Goal: Information Seeking & Learning: Learn about a topic

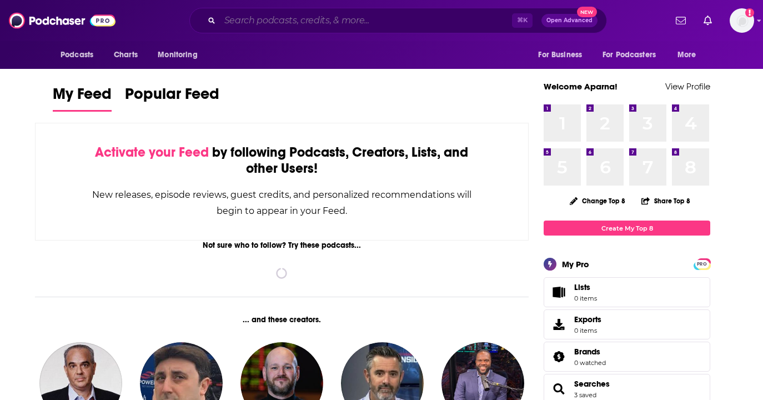
click at [276, 28] on input "Search podcasts, credits, & more..." at bounding box center [366, 21] width 292 height 18
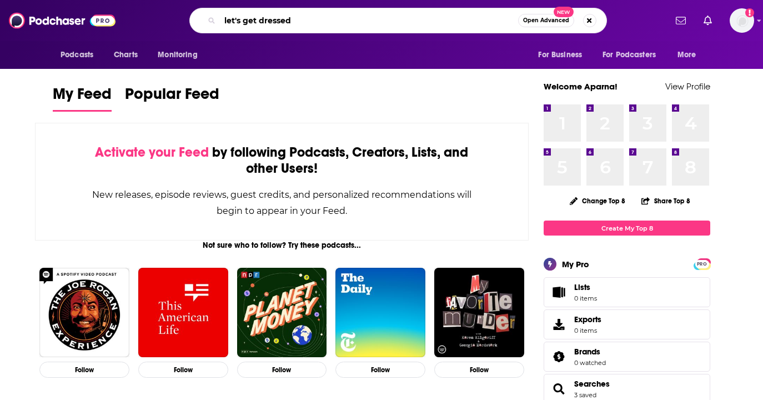
type input "let's get dressed"
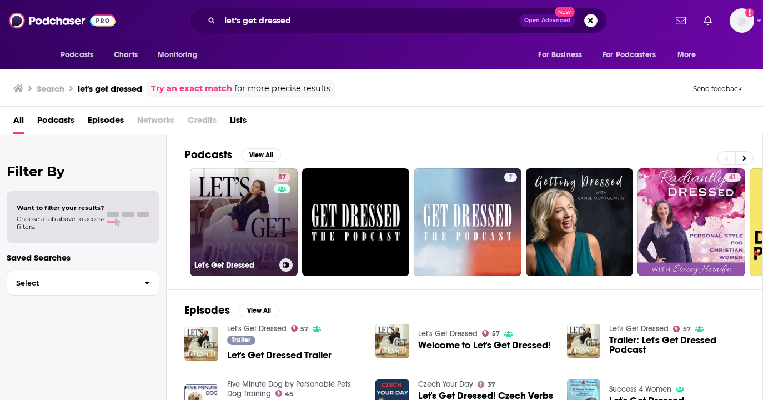
click at [200, 184] on link "57 Let's Get Dressed" at bounding box center [244, 222] width 108 height 108
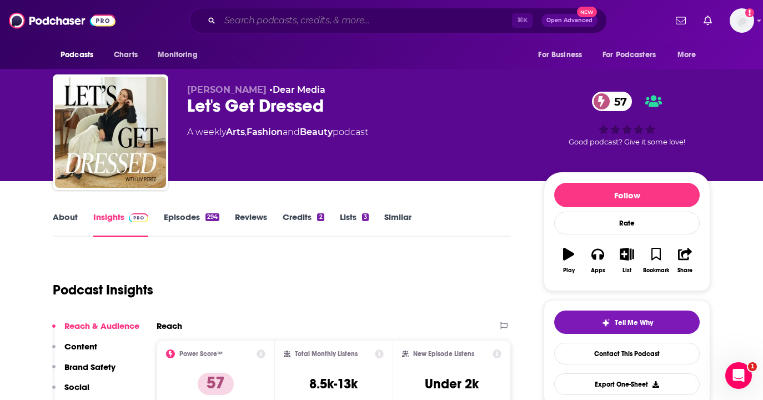
click at [366, 23] on input "Search podcasts, credits, & more..." at bounding box center [366, 21] width 292 height 18
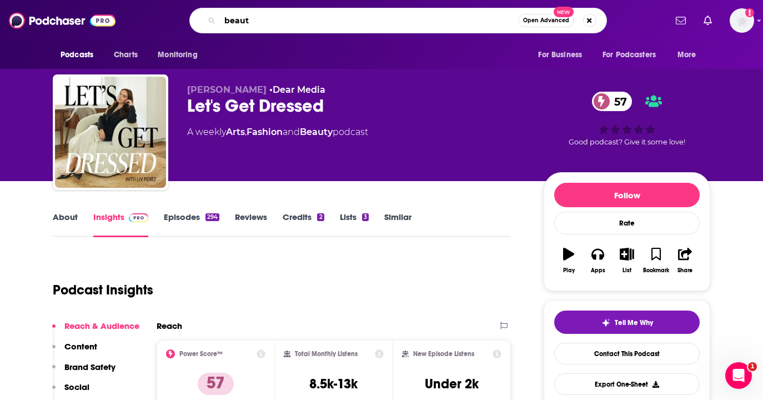
type input "beauty"
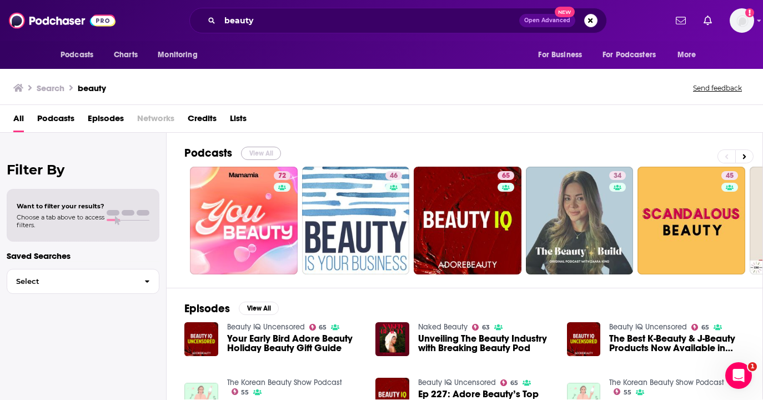
click at [259, 151] on button "View All" at bounding box center [261, 153] width 40 height 13
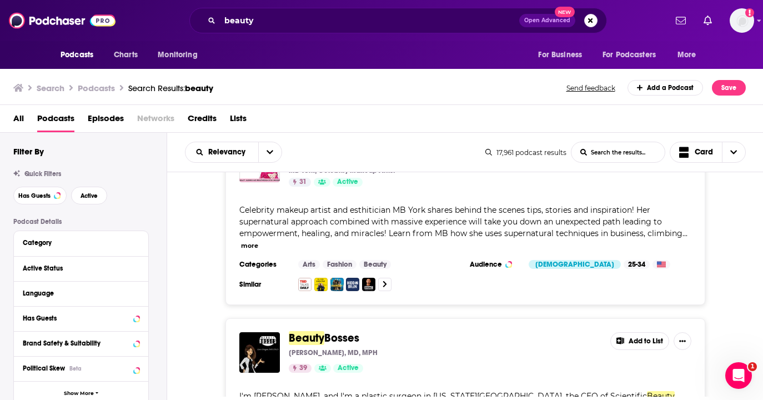
scroll to position [4104, 0]
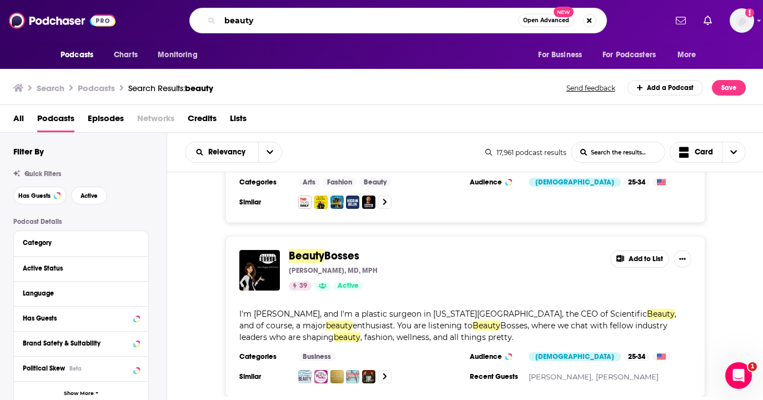
click at [341, 26] on input "beauty" at bounding box center [369, 21] width 298 height 18
type input "let's get dressed"
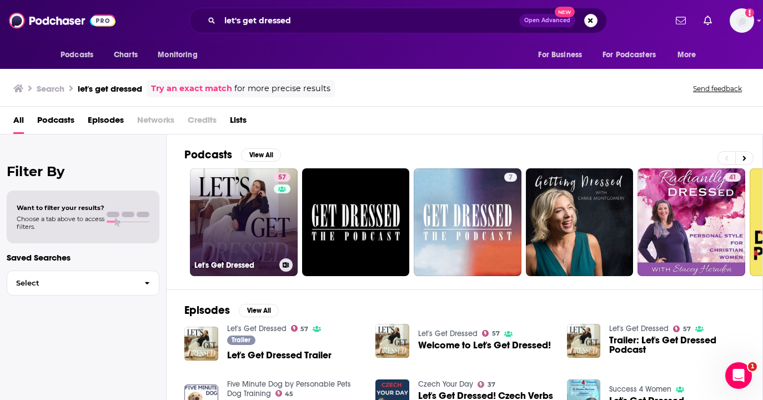
click at [229, 175] on link "57 Let's Get Dressed" at bounding box center [244, 222] width 108 height 108
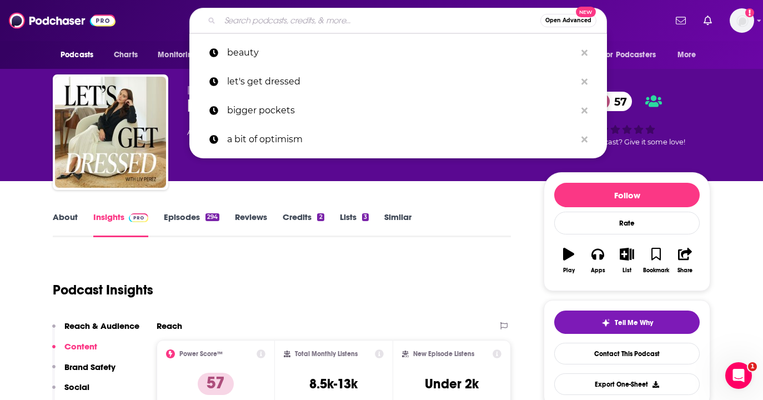
click at [323, 27] on input "Search podcasts, credits, & more..." at bounding box center [380, 21] width 320 height 18
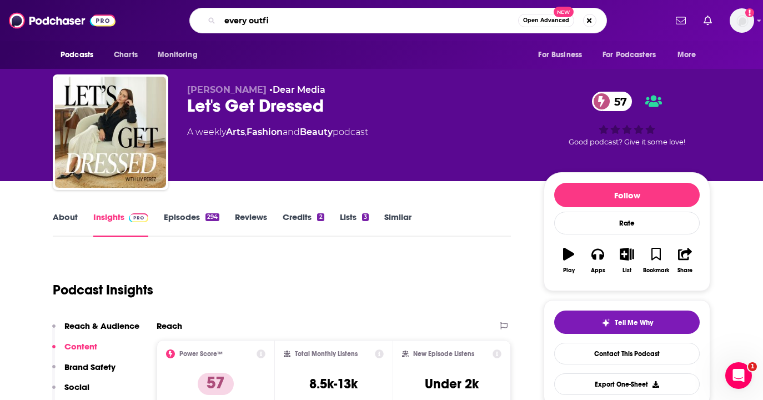
type input "every outfit"
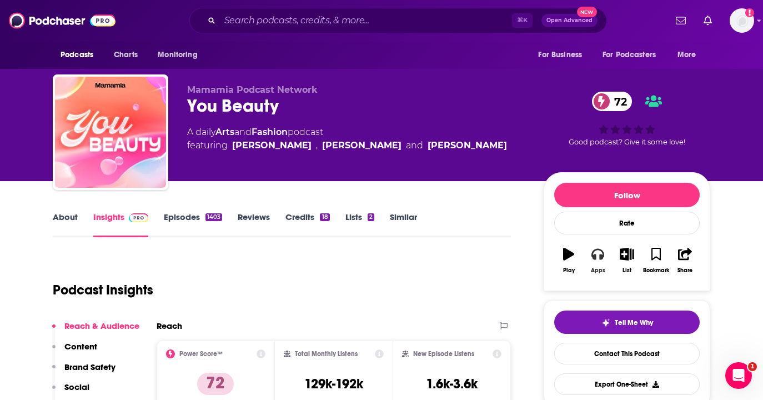
click at [600, 257] on icon "button" at bounding box center [597, 254] width 12 height 11
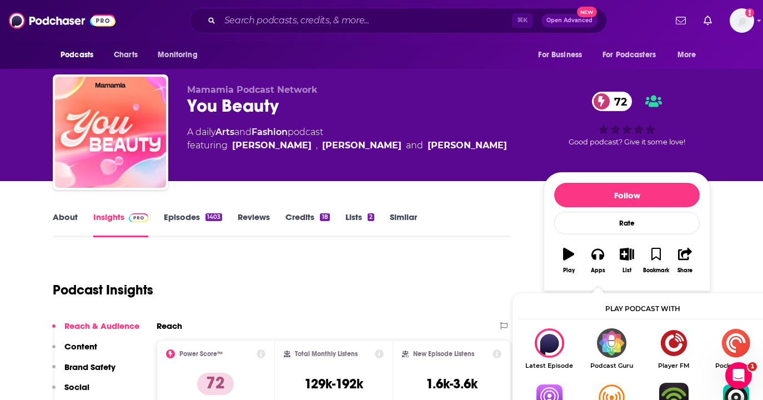
click at [553, 389] on img "Show Listen On dropdown" at bounding box center [549, 397] width 62 height 29
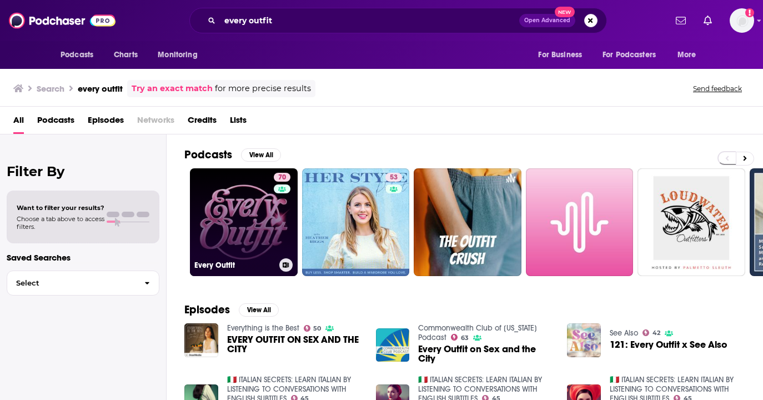
click at [212, 221] on link "70 Every Outfit" at bounding box center [244, 222] width 108 height 108
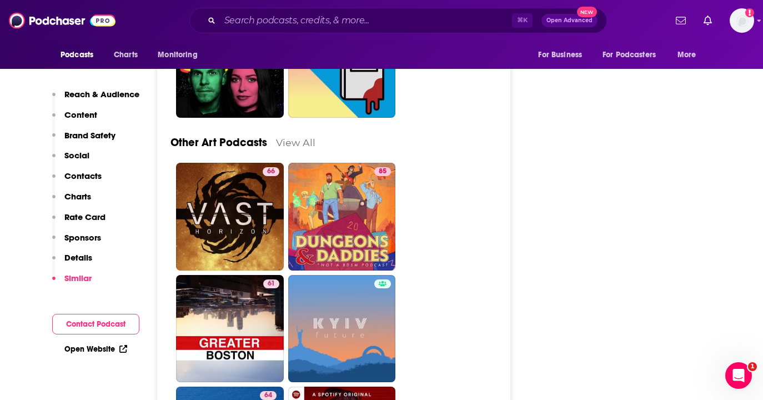
scroll to position [4024, 0]
